Goal: Find specific page/section: Find specific page/section

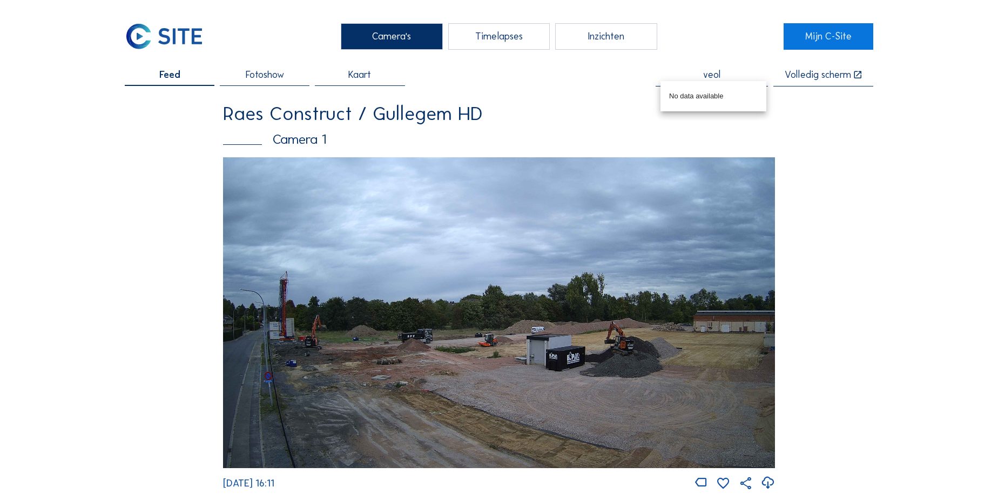
click at [266, 79] on span "Fotoshow" at bounding box center [265, 75] width 38 height 10
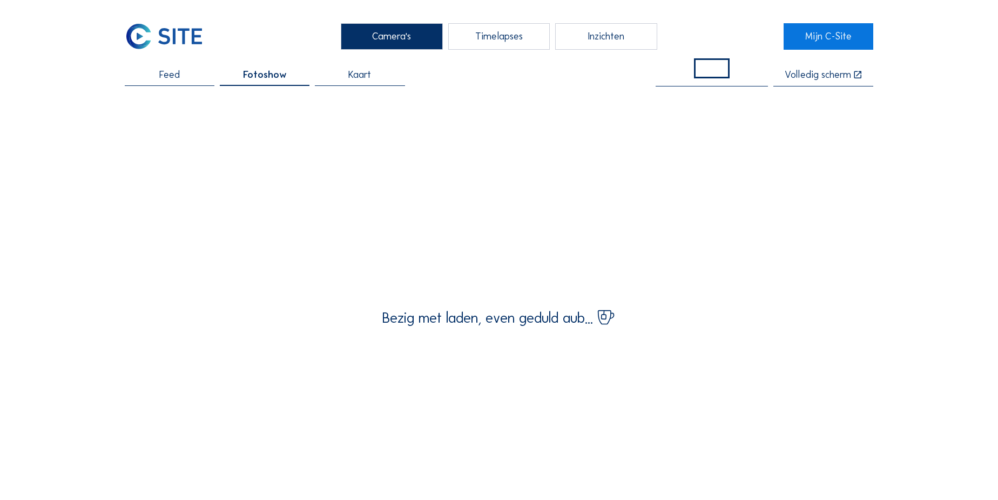
click at [171, 76] on span "Feed" at bounding box center [169, 75] width 21 height 10
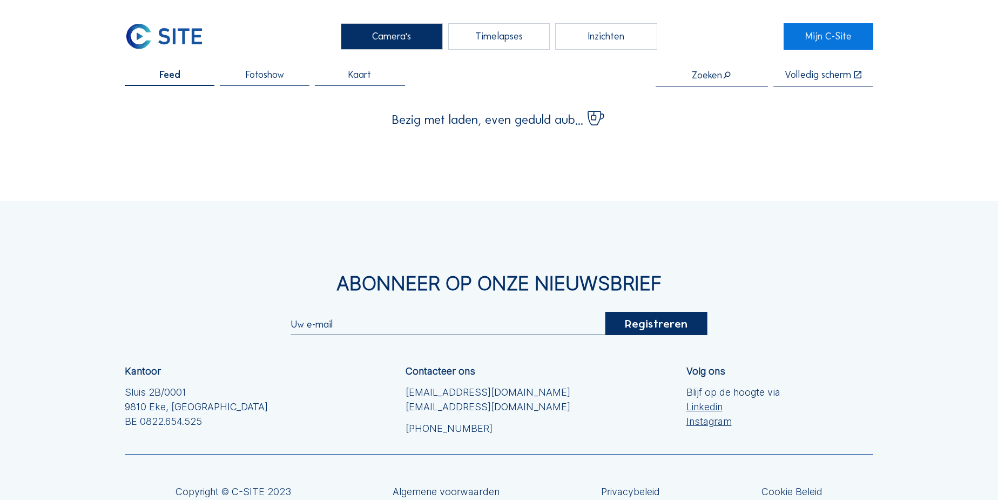
click at [705, 71] on input "text" at bounding box center [712, 75] width 112 height 11
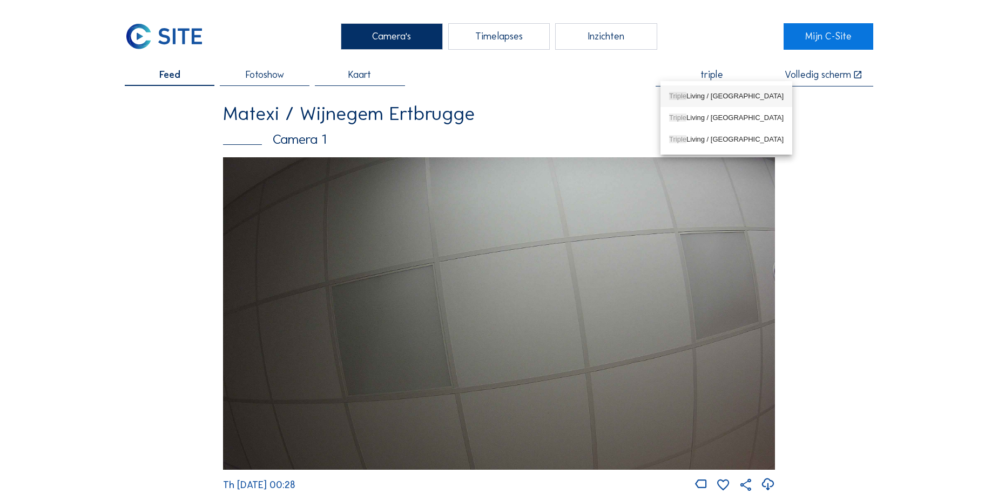
click at [710, 93] on div "Triple Living / [GEOGRAPHIC_DATA]" at bounding box center [726, 96] width 114 height 9
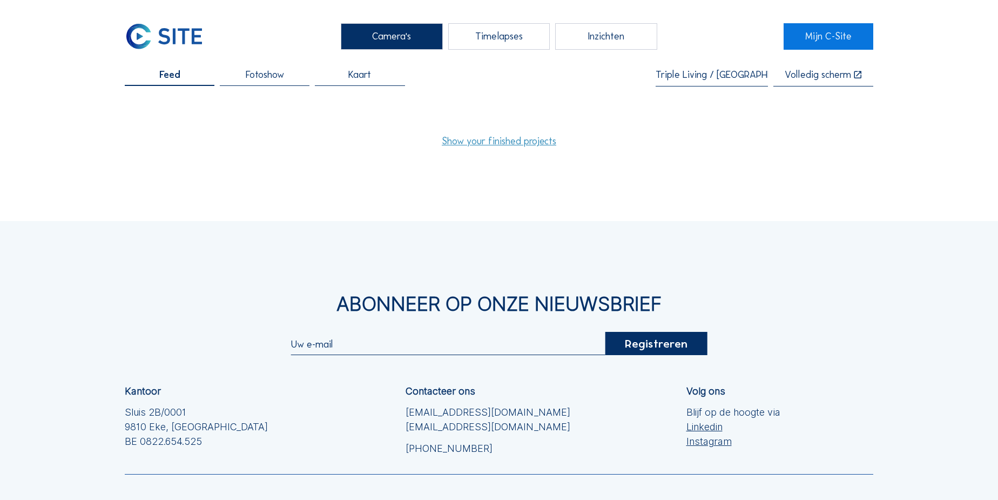
click at [464, 143] on link "Show your finished projects" at bounding box center [499, 141] width 114 height 10
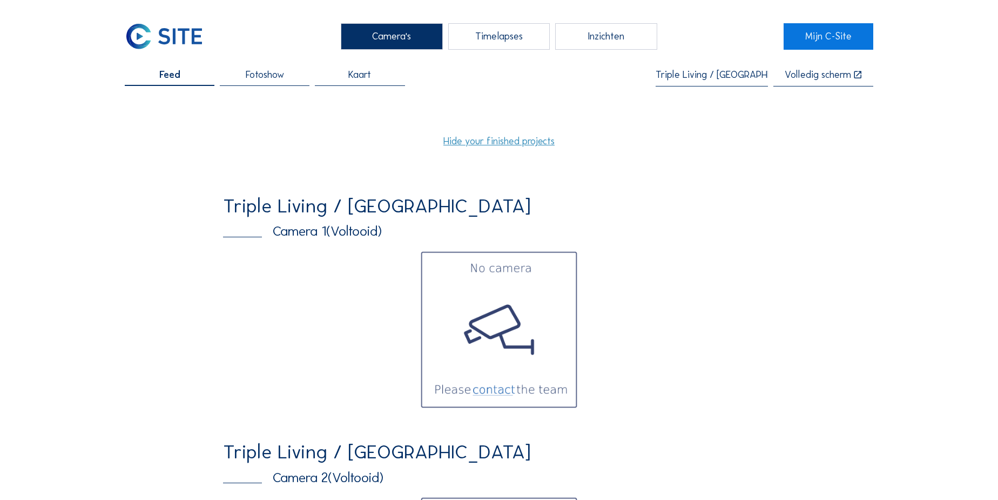
click at [709, 75] on input "Triple Living / [GEOGRAPHIC_DATA]" at bounding box center [712, 75] width 112 height 11
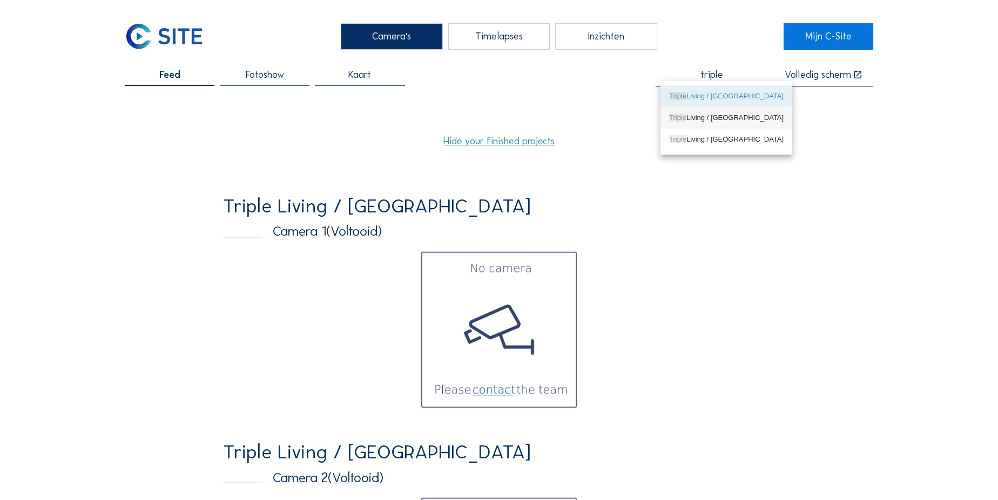
click at [737, 116] on div "Triple Living / [GEOGRAPHIC_DATA]" at bounding box center [726, 117] width 114 height 9
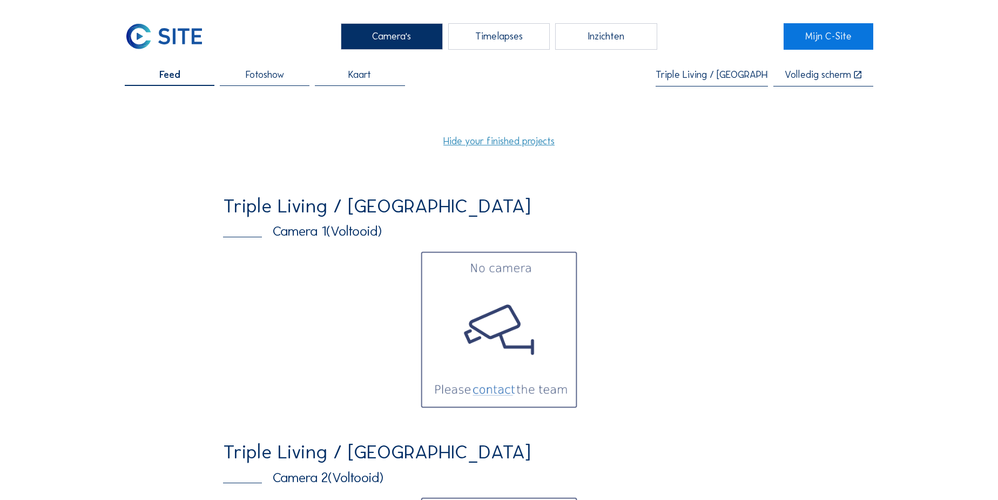
click at [698, 75] on input "Triple Living / [GEOGRAPHIC_DATA]" at bounding box center [712, 75] width 112 height 11
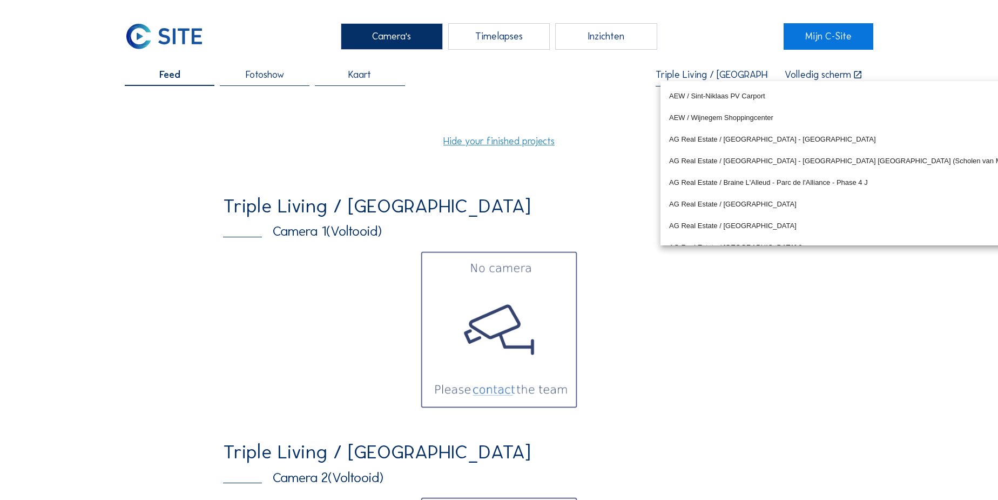
click at [698, 75] on input "Triple Living / [GEOGRAPHIC_DATA]" at bounding box center [712, 75] width 112 height 11
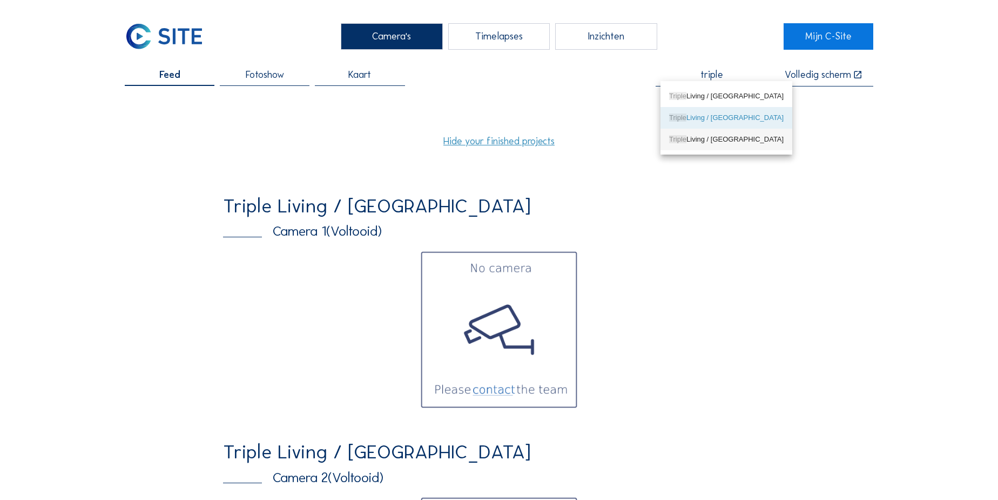
click at [718, 138] on div "Triple Living / [GEOGRAPHIC_DATA]" at bounding box center [726, 139] width 114 height 9
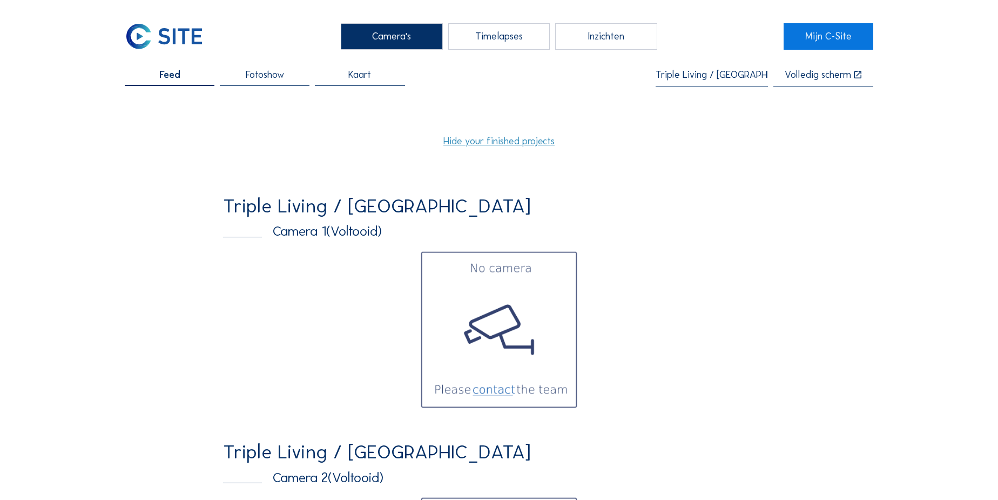
type input "Triple Living / [GEOGRAPHIC_DATA]"
